Goal: Navigation & Orientation: Find specific page/section

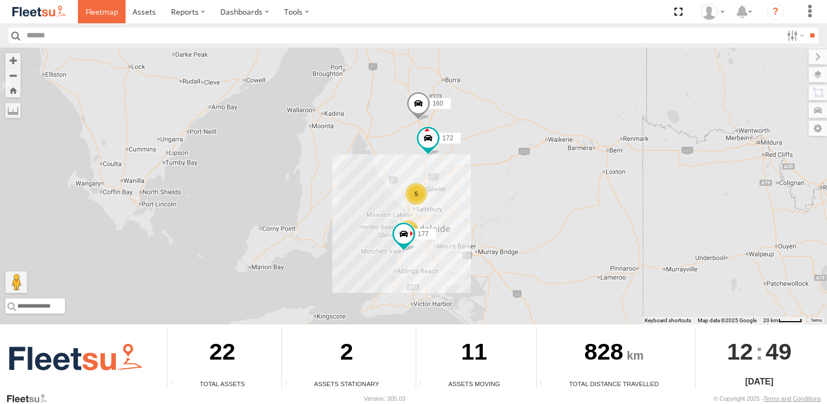
click at [100, 14] on span at bounding box center [101, 11] width 32 height 10
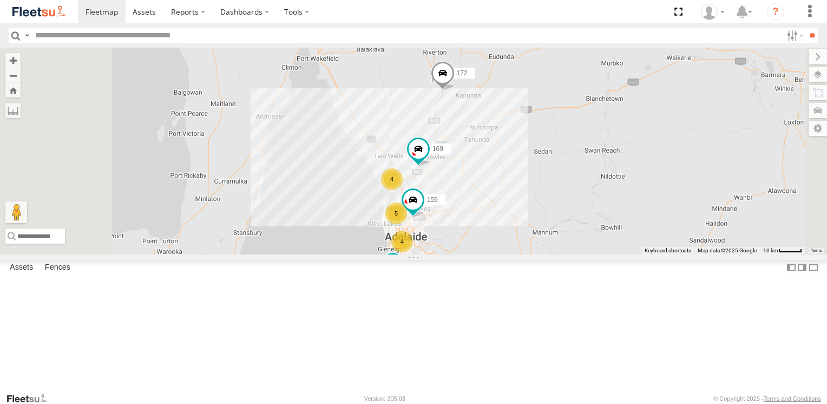
scroll to position [162, 0]
click at [0, 0] on div "Bulk" at bounding box center [0, 0] width 0 height 0
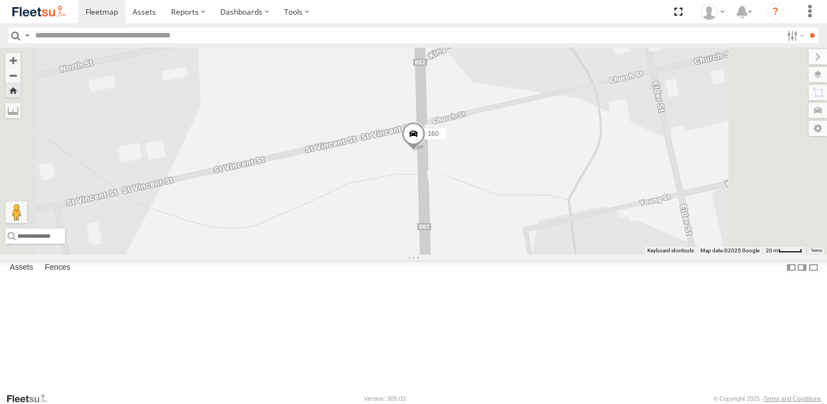
click at [425, 151] on span at bounding box center [413, 136] width 24 height 29
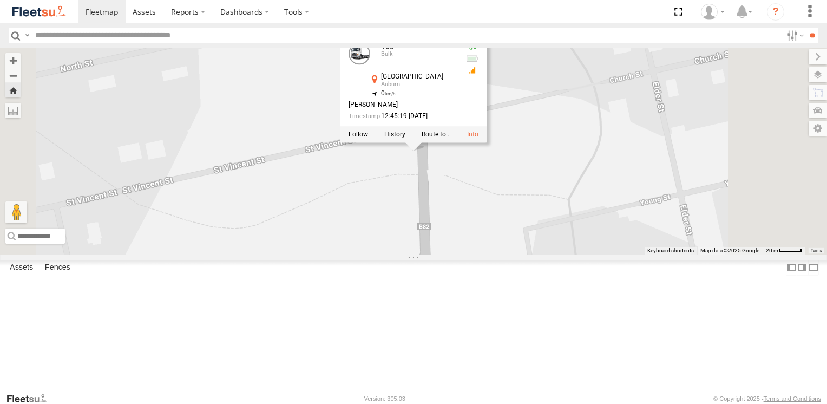
click at [651, 198] on div "160 160 Bulk Main North Rd Auburn -34.02636 , 138.68554 0 Darren Nayda 12:45:19…" at bounding box center [413, 151] width 827 height 206
click at [0, 0] on div "169 JCS" at bounding box center [0, 0] width 0 height 0
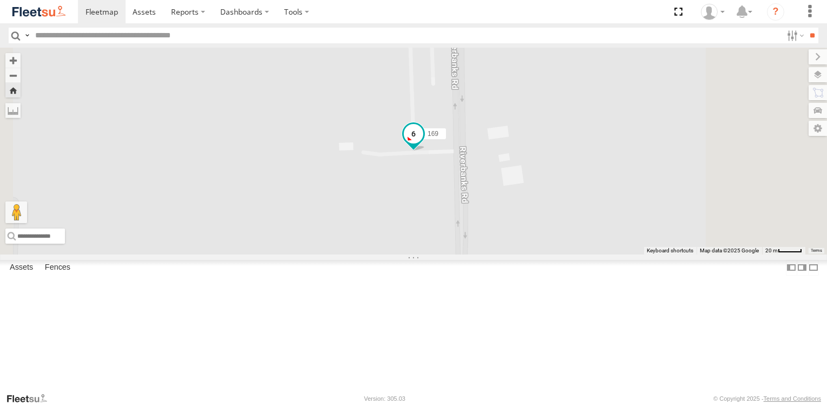
click at [423, 143] on span at bounding box center [413, 133] width 19 height 19
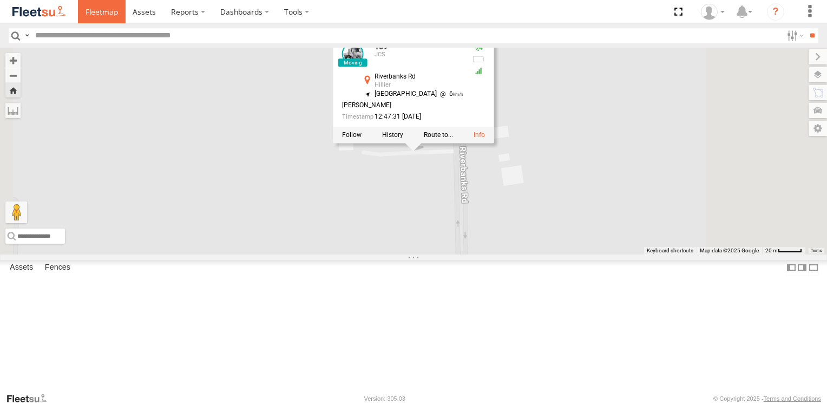
click at [98, 16] on span at bounding box center [101, 11] width 32 height 10
